Goal: Task Accomplishment & Management: Manage account settings

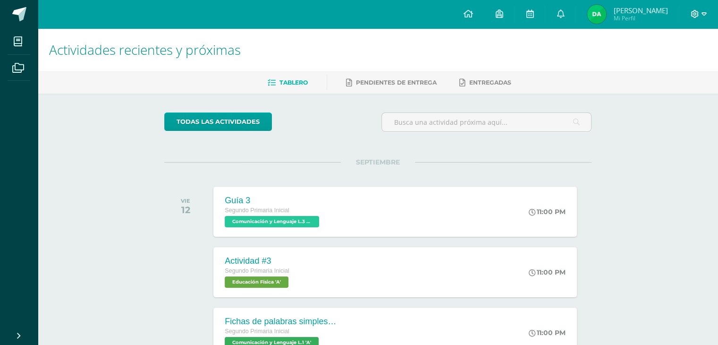
click at [698, 12] on icon at bounding box center [695, 14] width 8 height 8
click at [663, 68] on span "Cerrar sesión" at bounding box center [674, 64] width 43 height 9
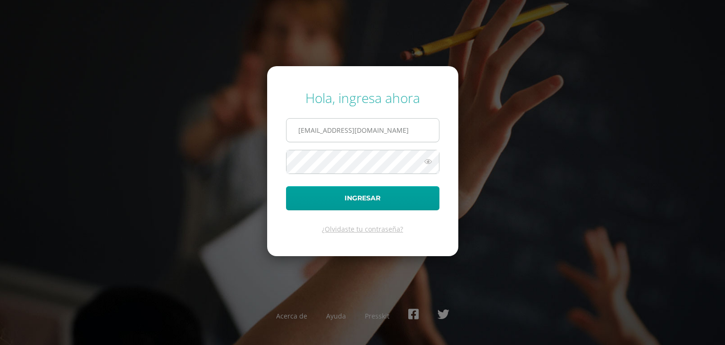
click at [425, 135] on input "daquinodb24@gmail.com" at bounding box center [363, 130] width 153 height 23
type input "e.aquino.2adb@gmail.com"
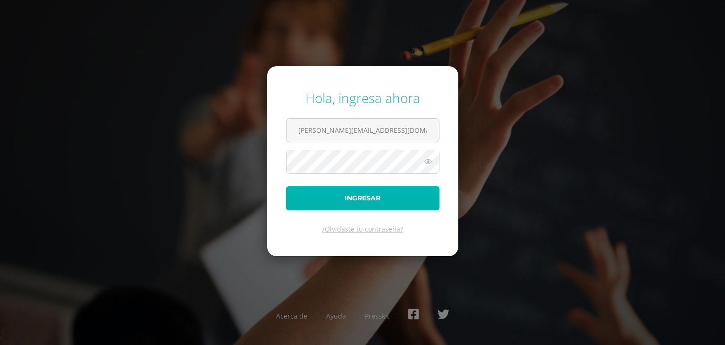
click at [380, 197] on button "Ingresar" at bounding box center [362, 198] width 153 height 24
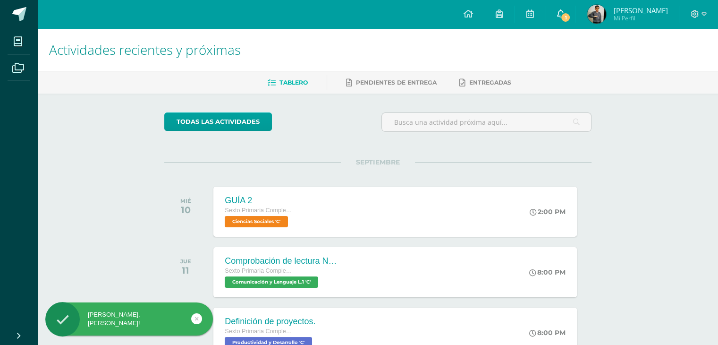
click at [571, 19] on span "1" at bounding box center [566, 17] width 10 height 10
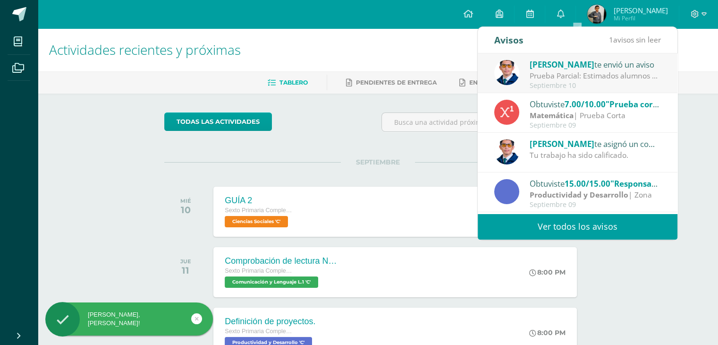
click at [560, 73] on div "Prueba Parcial: Estimados alumnos Se les recuerda que [DATE] [DATE] tendremos l…" at bounding box center [595, 75] width 131 height 11
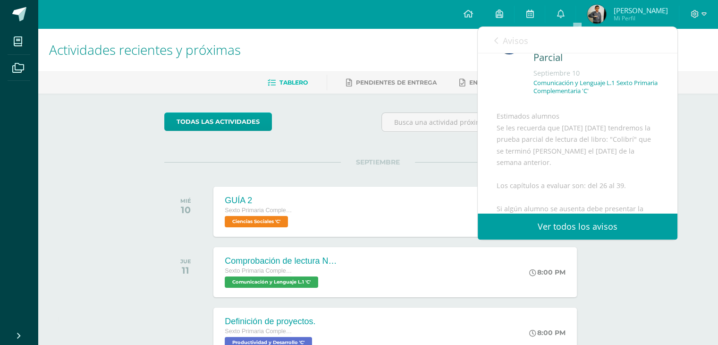
scroll to position [41, 0]
